Goal: Check status: Check status

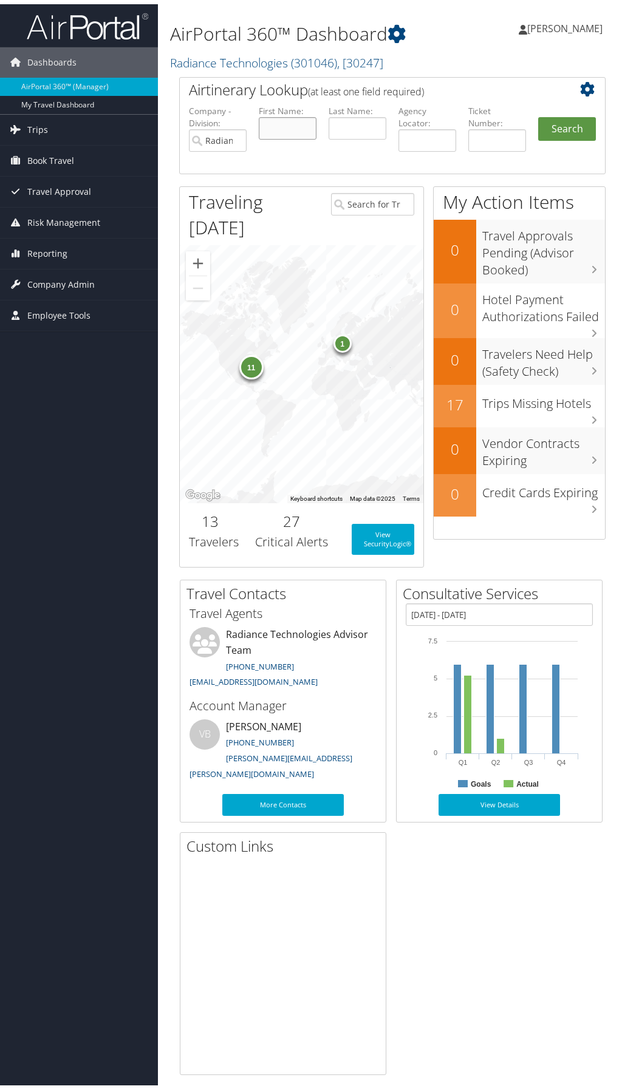
click at [293, 121] on input "text" at bounding box center [288, 124] width 58 height 22
type input "Karl"
type input "Walli"
click at [575, 128] on button "Search" at bounding box center [567, 125] width 58 height 24
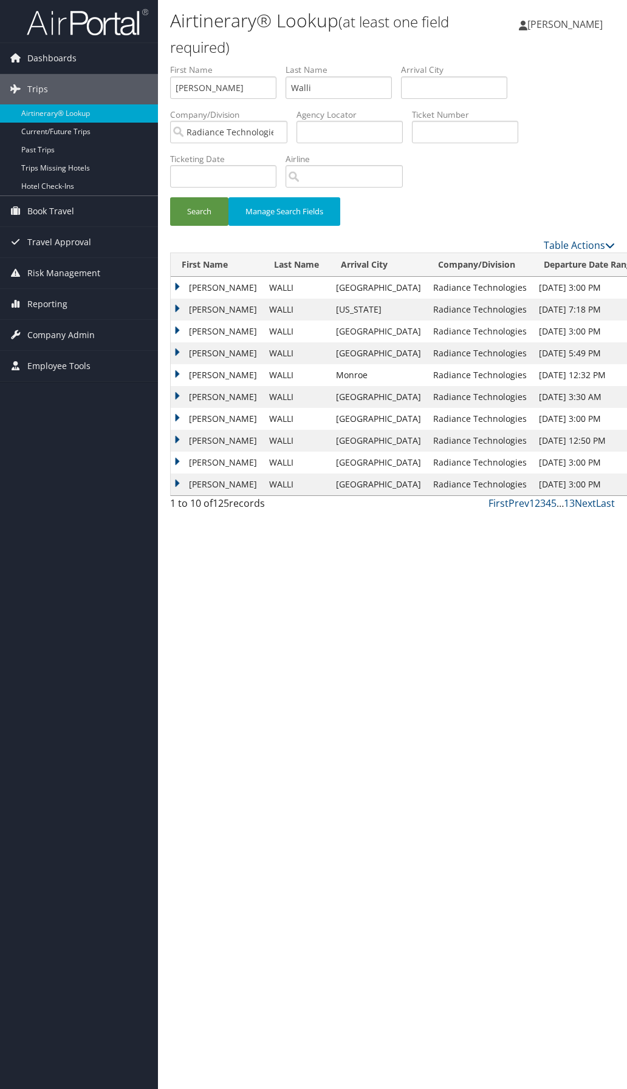
click at [182, 286] on td "[PERSON_NAME]" at bounding box center [217, 288] width 92 height 22
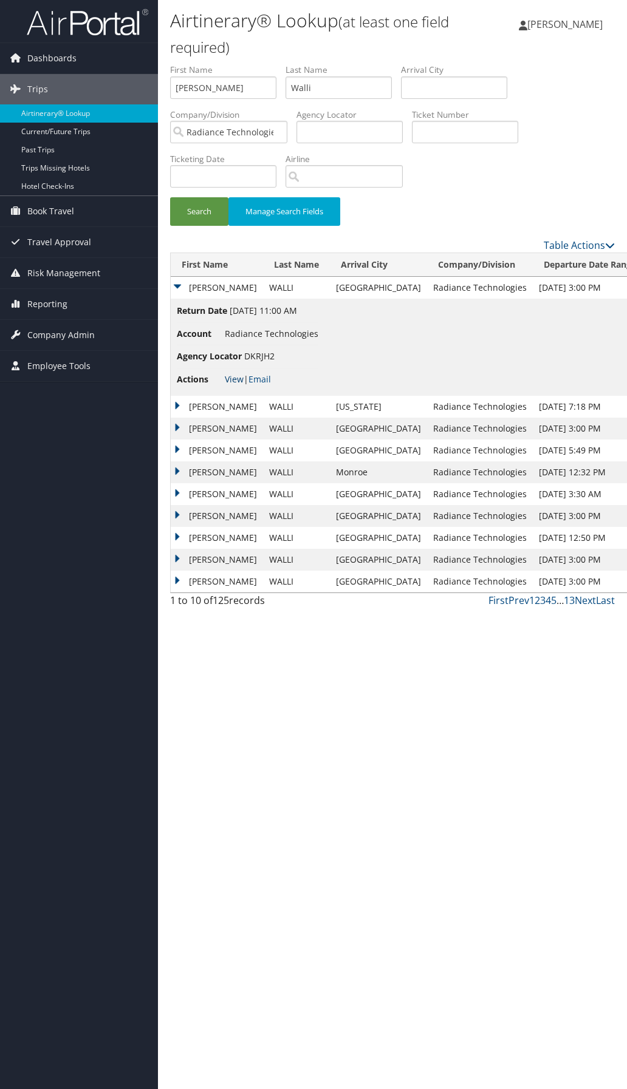
click at [232, 381] on link "View" at bounding box center [234, 379] width 19 height 12
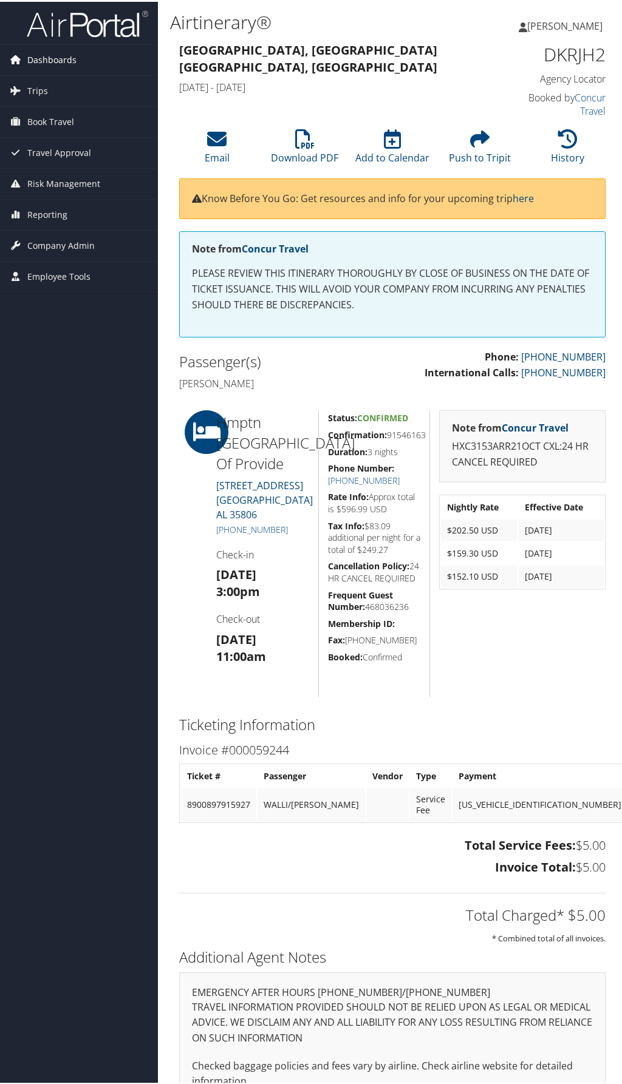
click at [63, 66] on span "Dashboards" at bounding box center [51, 58] width 49 height 30
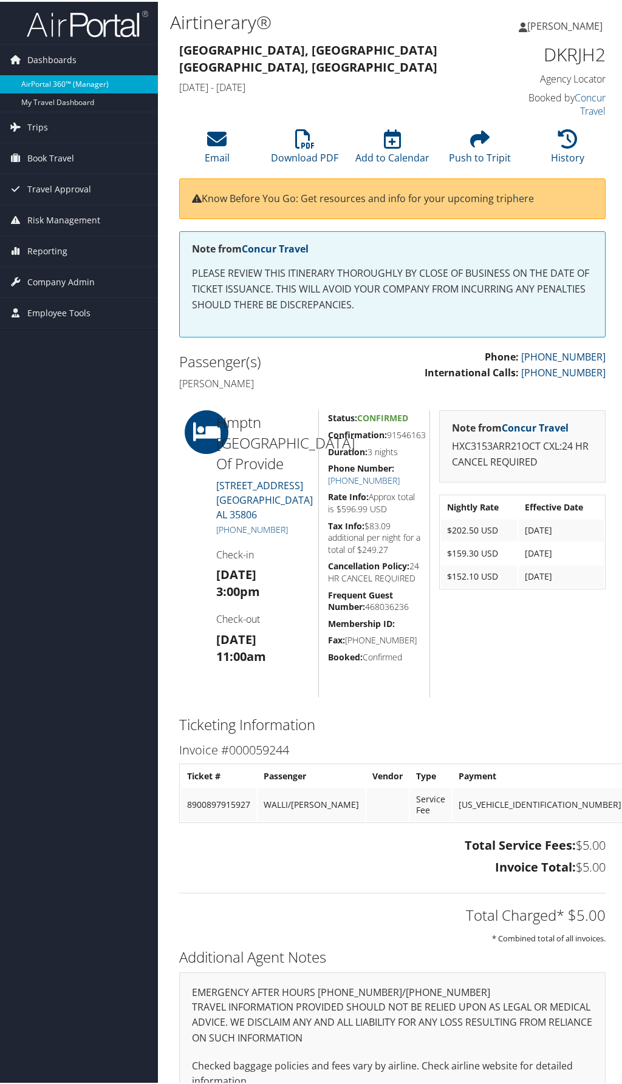
click at [69, 86] on link "AirPortal 360™ (Manager)" at bounding box center [79, 82] width 158 height 18
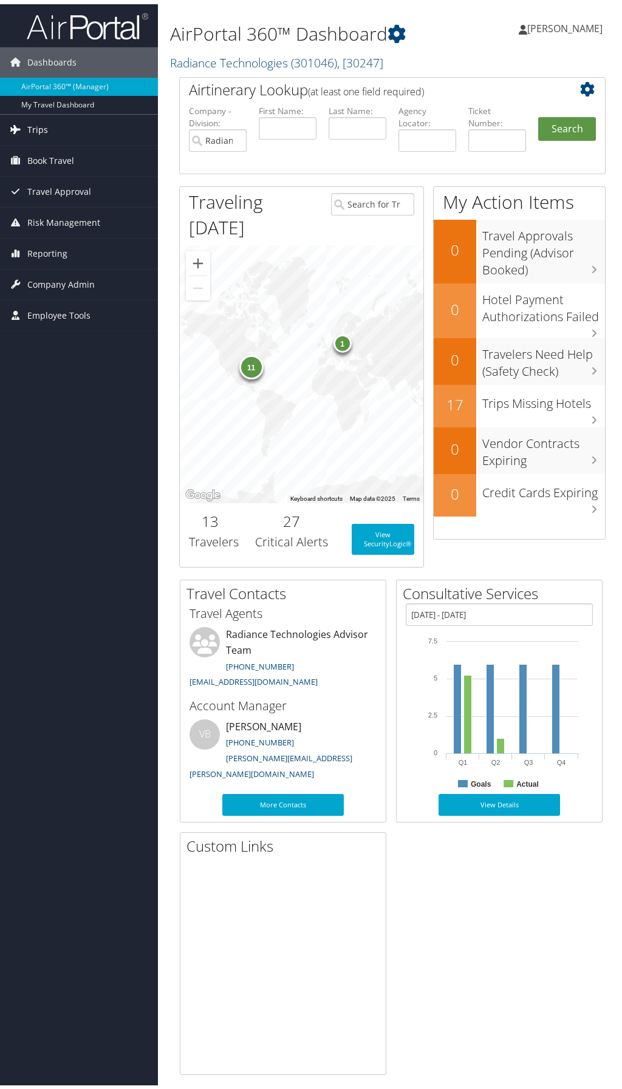
click at [72, 132] on link "Trips" at bounding box center [79, 125] width 158 height 30
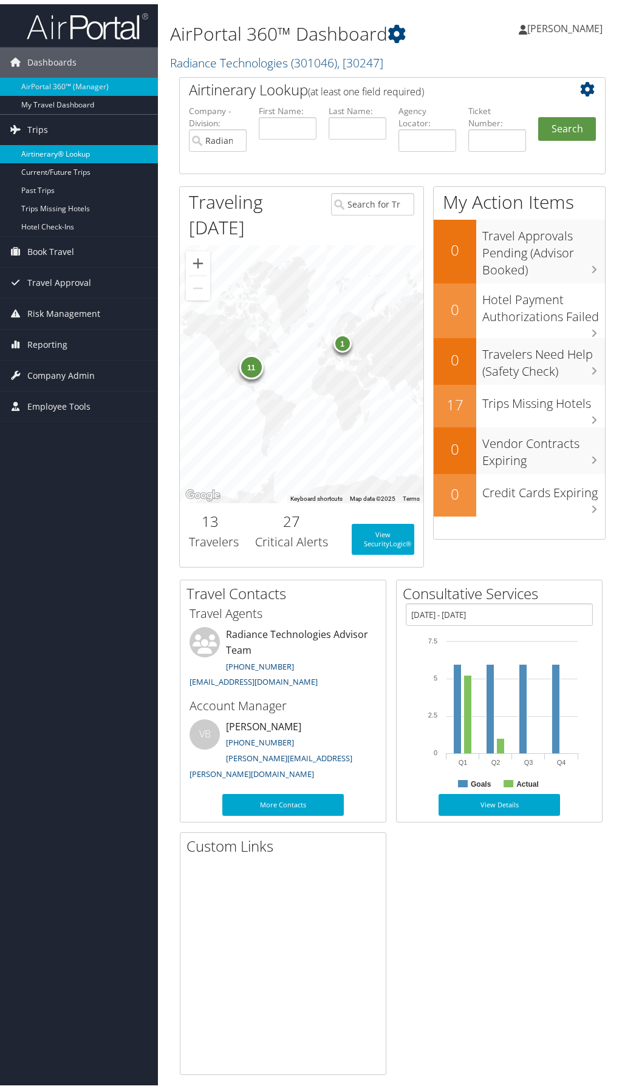
click at [85, 152] on link "Airtinerary® Lookup" at bounding box center [79, 150] width 158 height 18
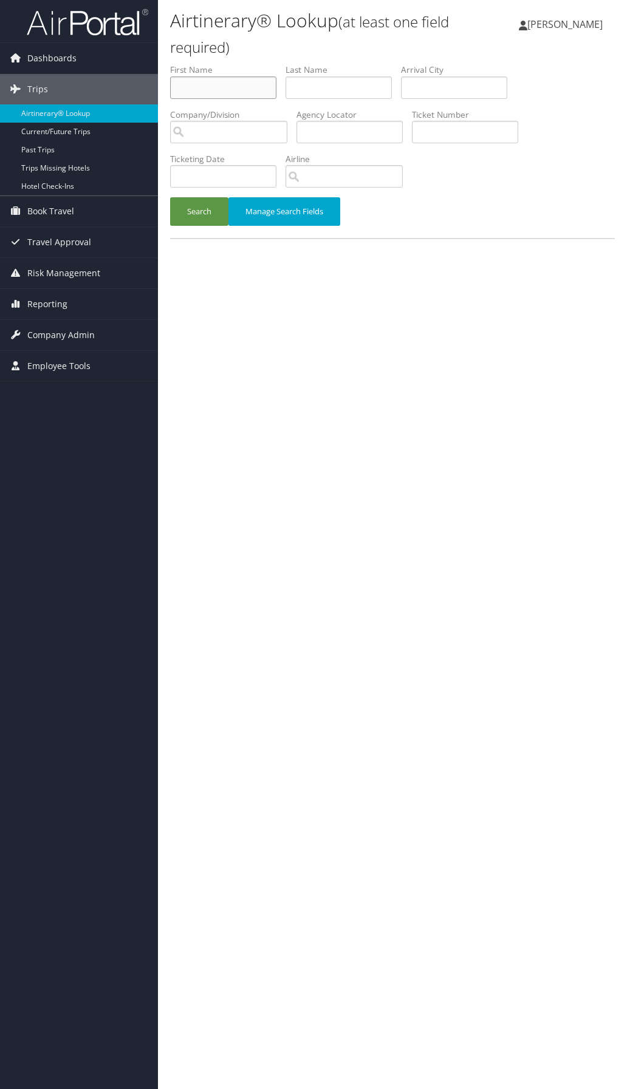
click at [263, 94] on input "text" at bounding box center [223, 87] width 106 height 22
type input "Karl"
type input "Walli"
click at [268, 219] on button "Manage Search Fields" at bounding box center [284, 211] width 112 height 29
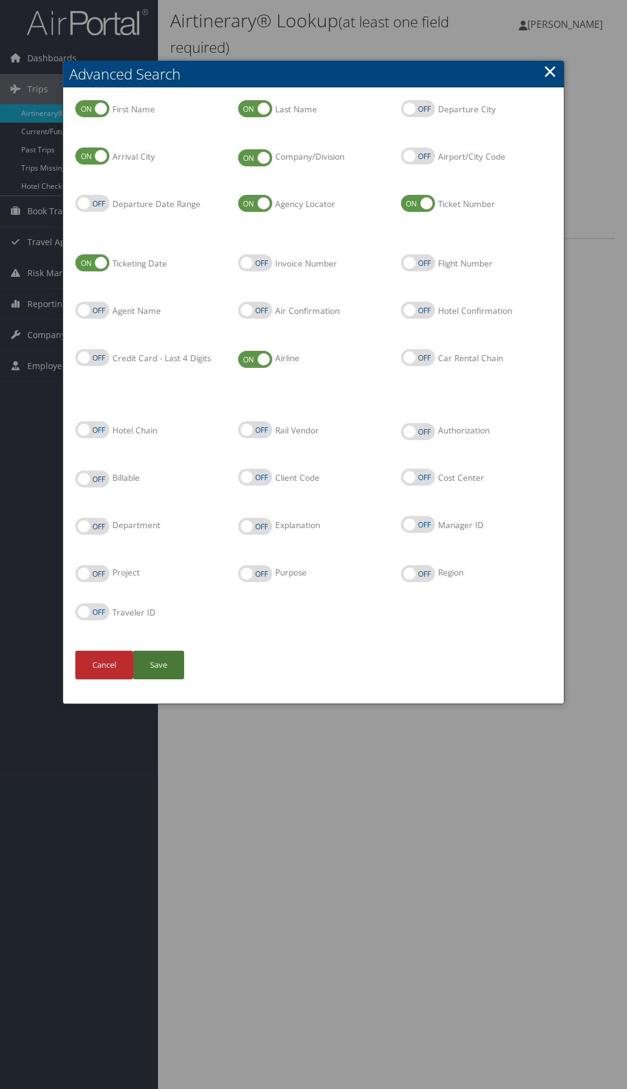
click at [162, 664] on button "Save" at bounding box center [158, 665] width 51 height 29
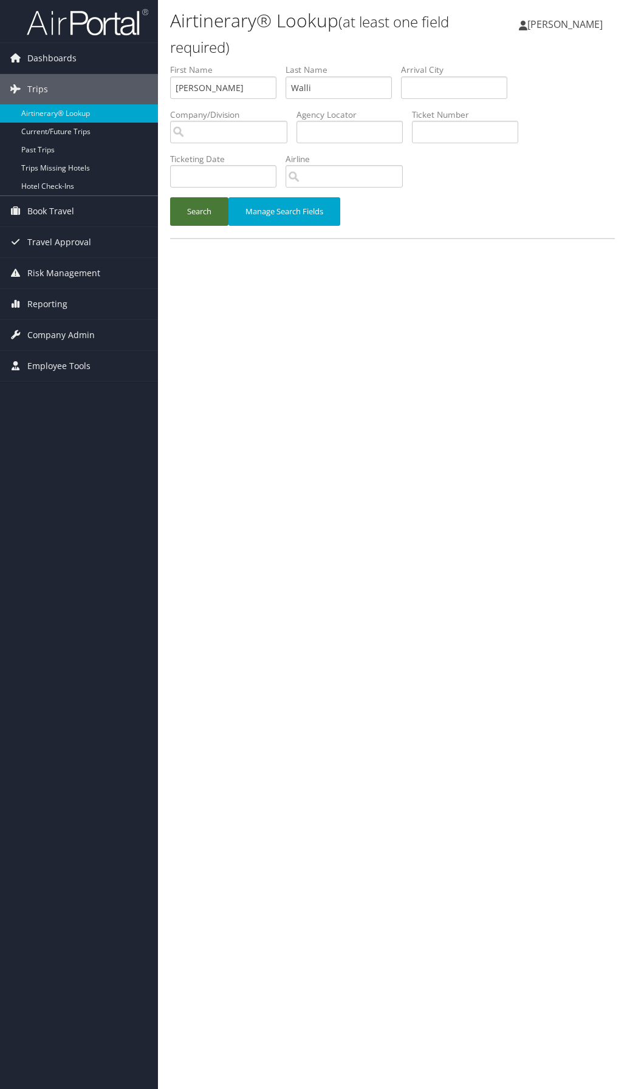
click at [208, 214] on button "Search" at bounding box center [199, 211] width 58 height 29
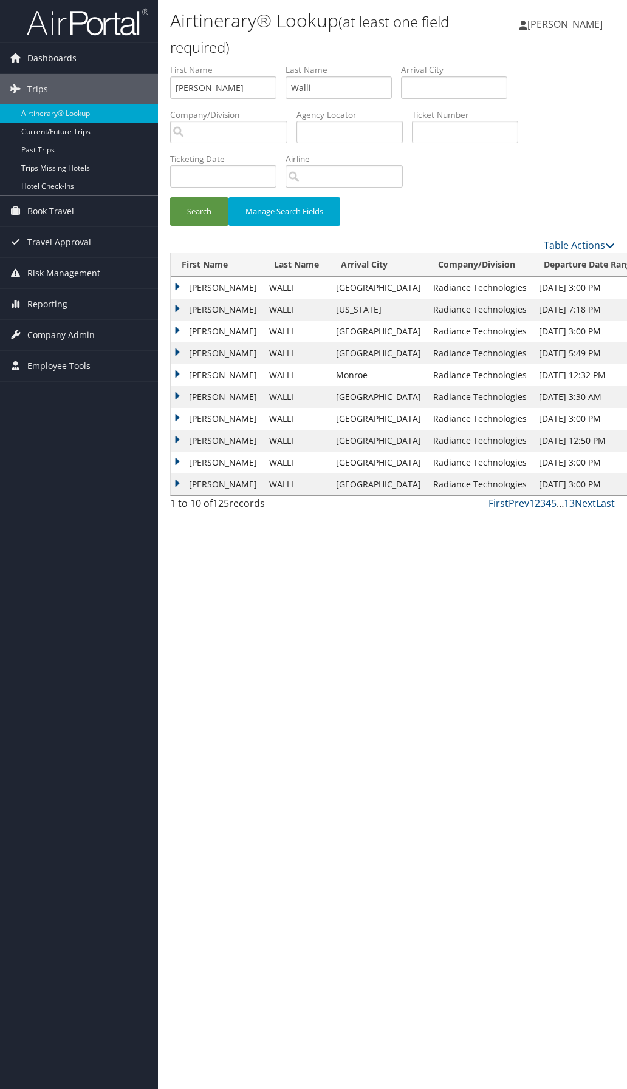
click at [175, 289] on td "KARL" at bounding box center [217, 288] width 92 height 22
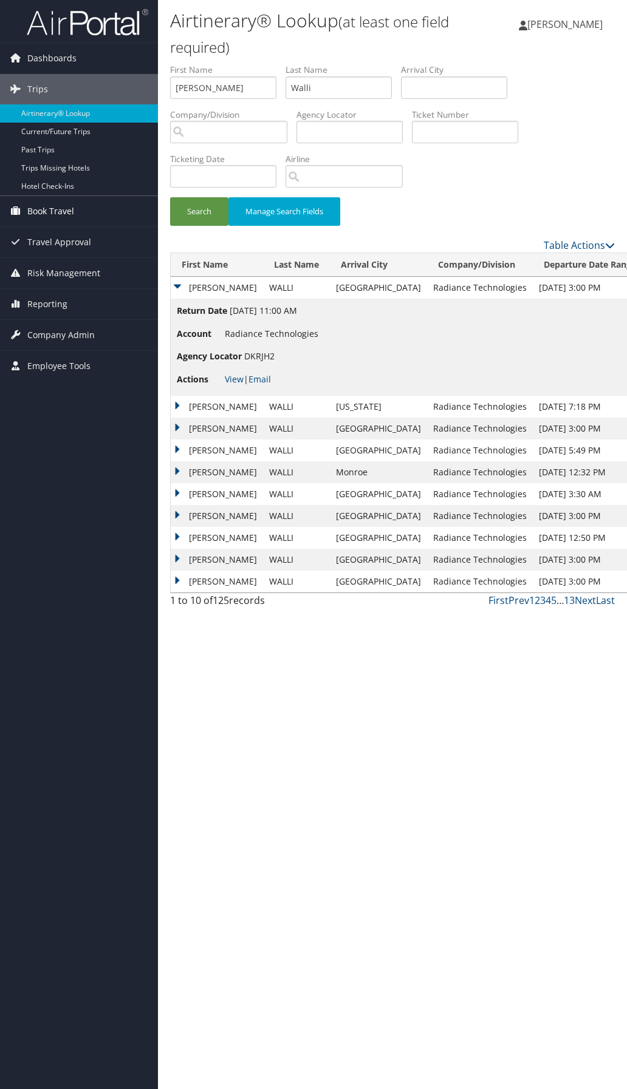
click at [43, 210] on span "Book Travel" at bounding box center [50, 211] width 47 height 30
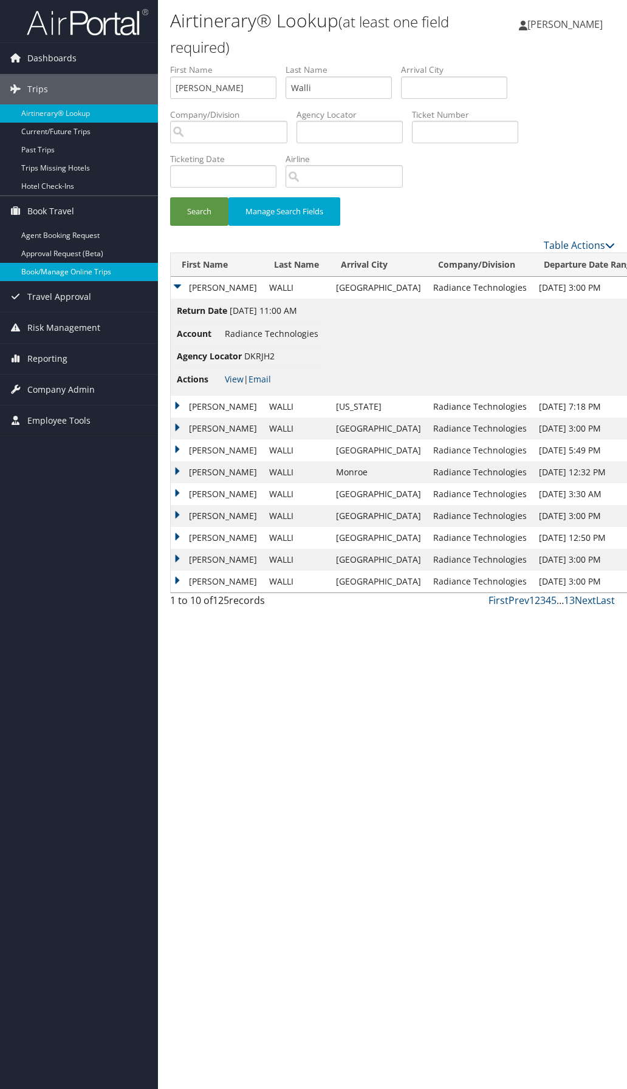
click at [66, 271] on link "Book/Manage Online Trips" at bounding box center [79, 272] width 158 height 18
